Goal: Task Accomplishment & Management: Use online tool/utility

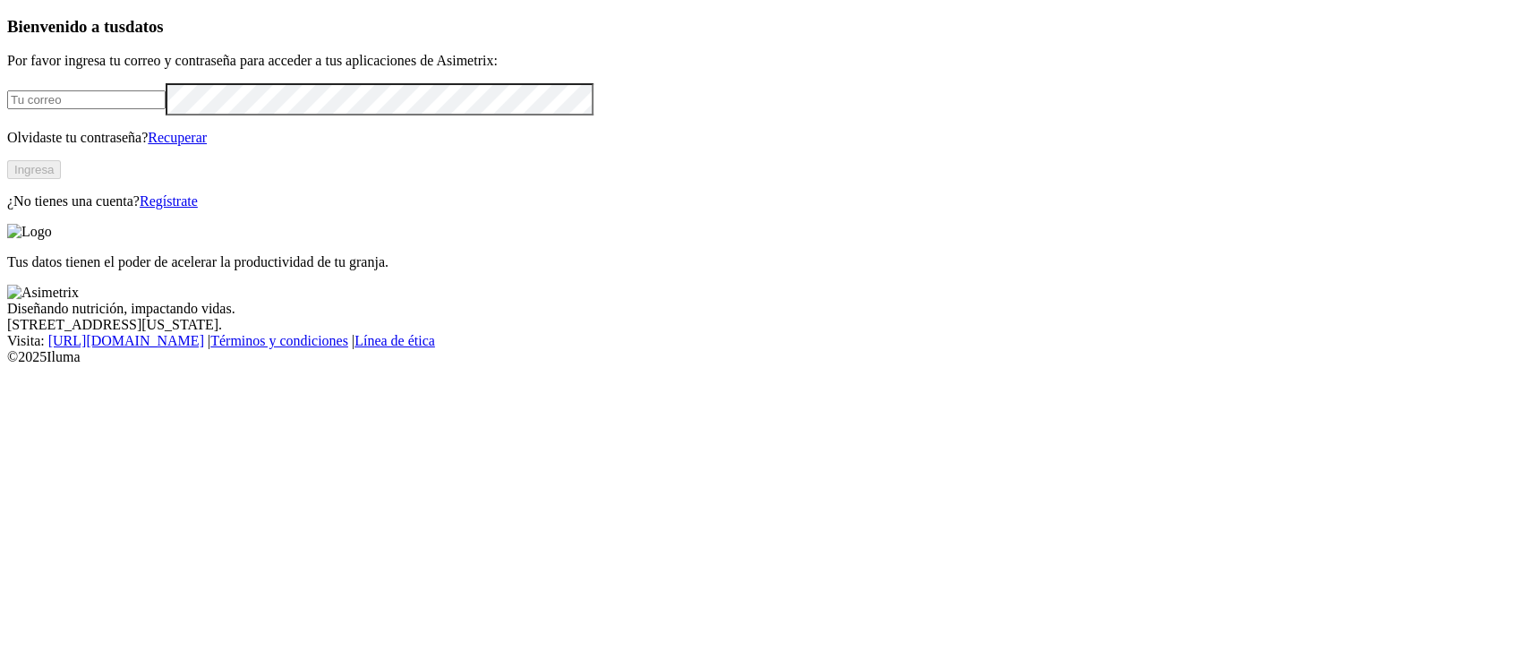
type input "manuel.ruiz@finca.co"
click at [61, 179] on button "Ingresa" at bounding box center [34, 169] width 54 height 19
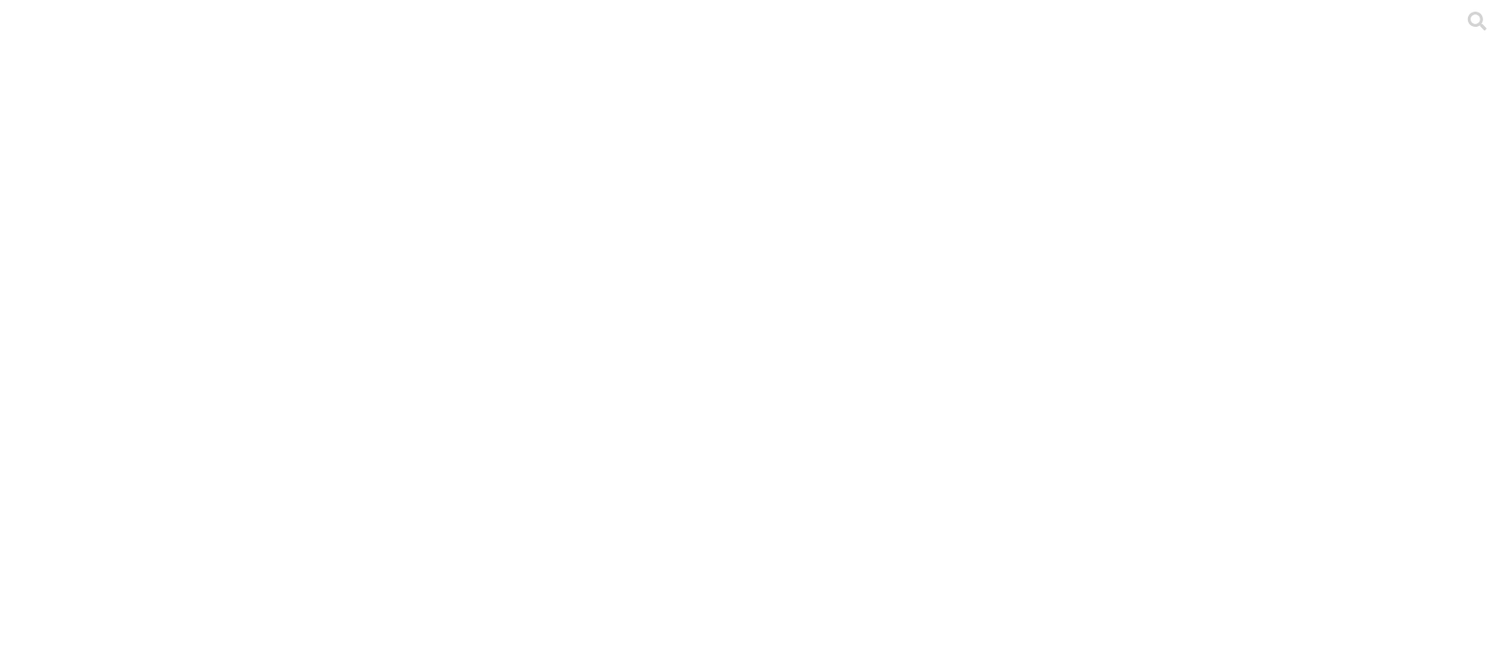
click at [1468, 30] on icon at bounding box center [1477, 21] width 19 height 19
